Goal: Transaction & Acquisition: Purchase product/service

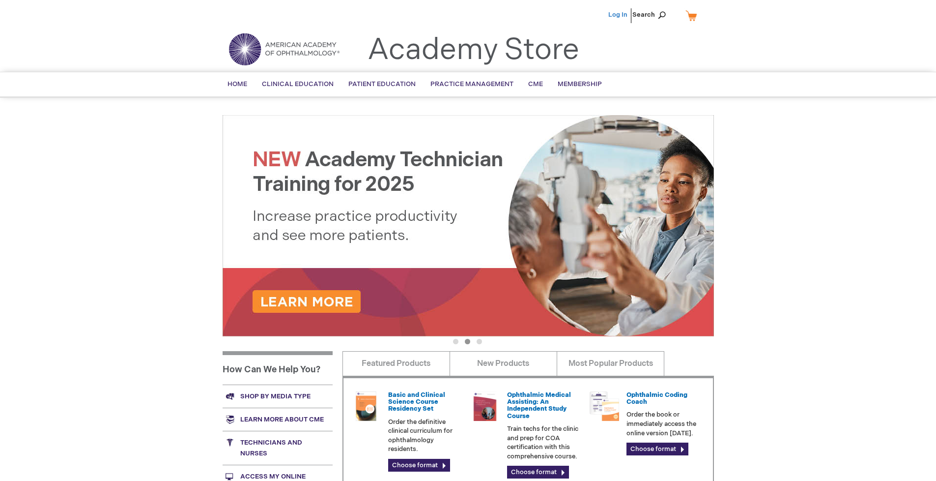
click at [619, 15] on link "Log In" at bounding box center [618, 15] width 19 height 8
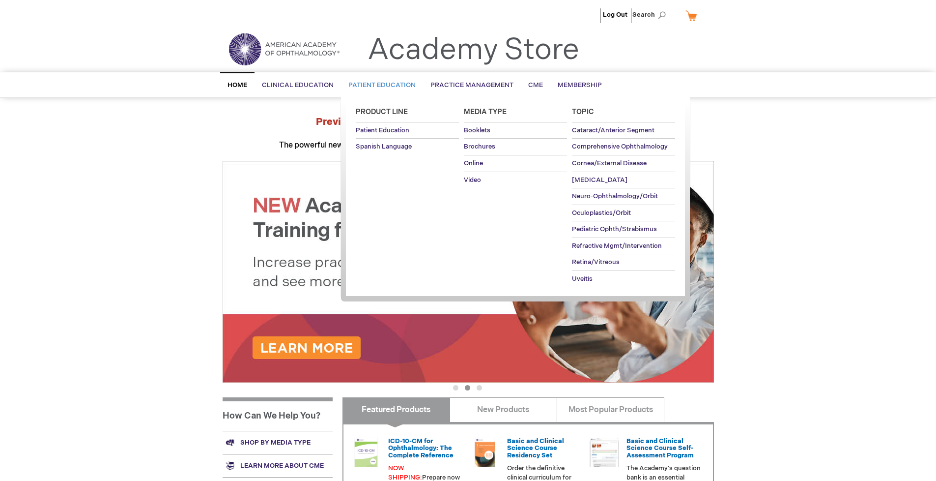
click at [379, 85] on span "Patient Education" at bounding box center [382, 85] width 67 height 8
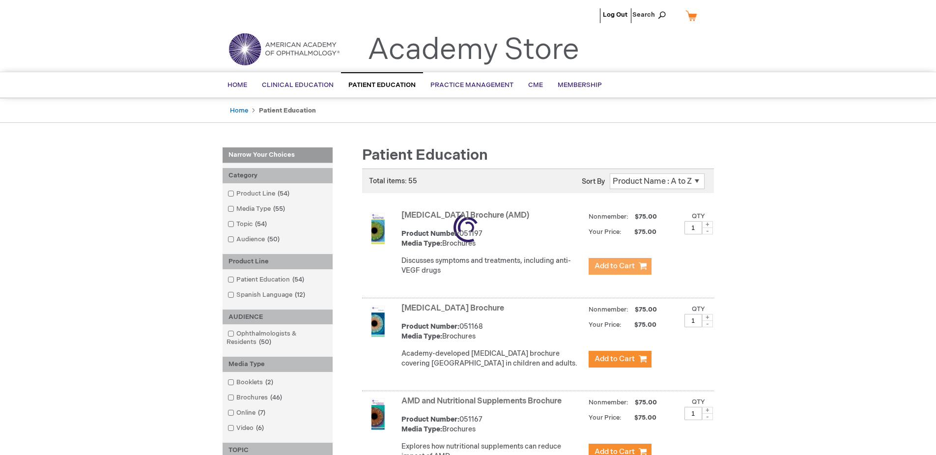
click at [620, 266] on span "Add to Cart" at bounding box center [615, 266] width 40 height 9
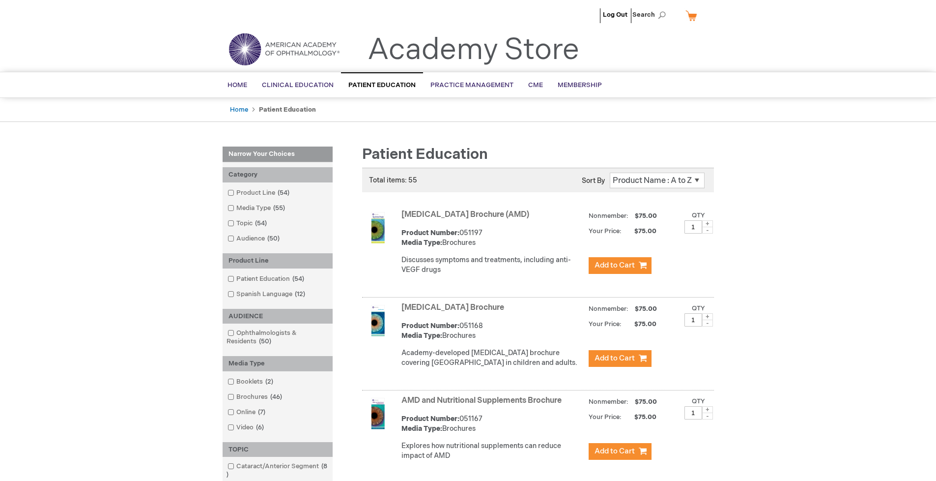
click at [484, 405] on link "AMD and Nutritional Supplements Brochure" at bounding box center [482, 400] width 160 height 9
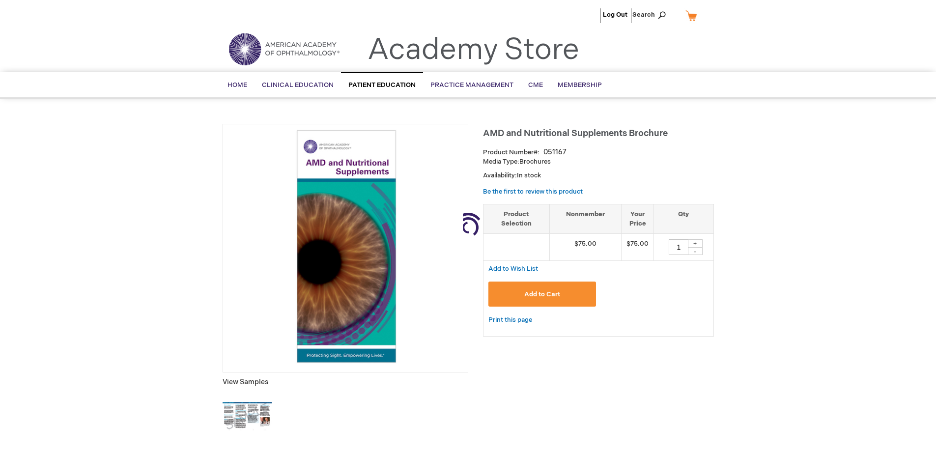
click at [542, 294] on span "Add to Cart" at bounding box center [543, 295] width 36 height 8
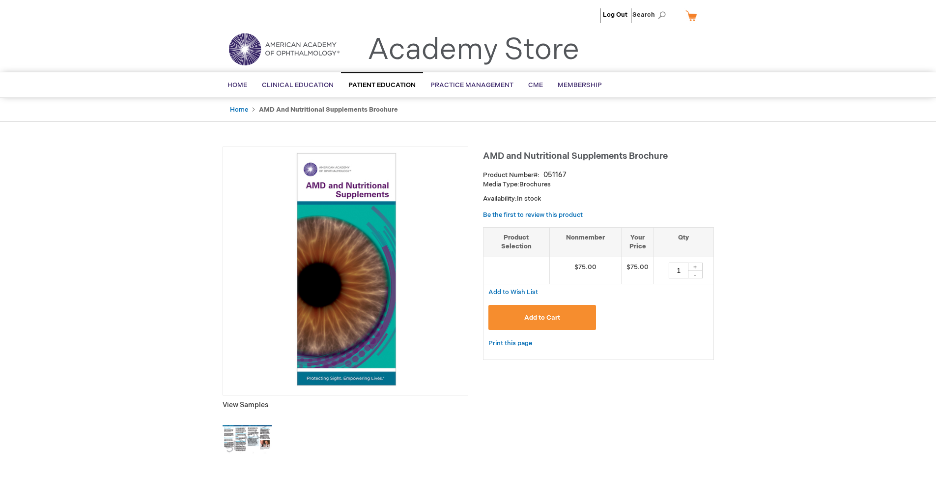
type input "1"
click at [695, 15] on link "My Cart" at bounding box center [696, 15] width 24 height 17
